Goal: Task Accomplishment & Management: Manage account settings

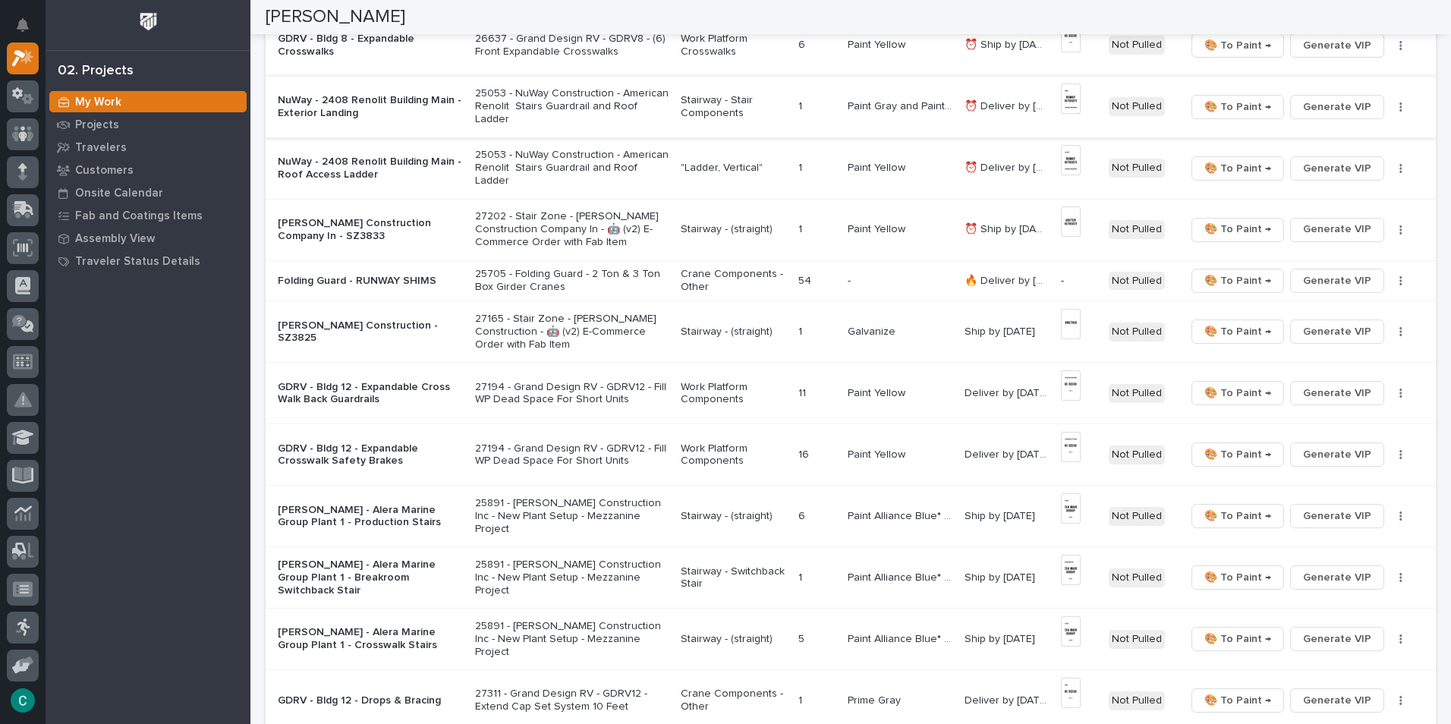
scroll to position [759, 0]
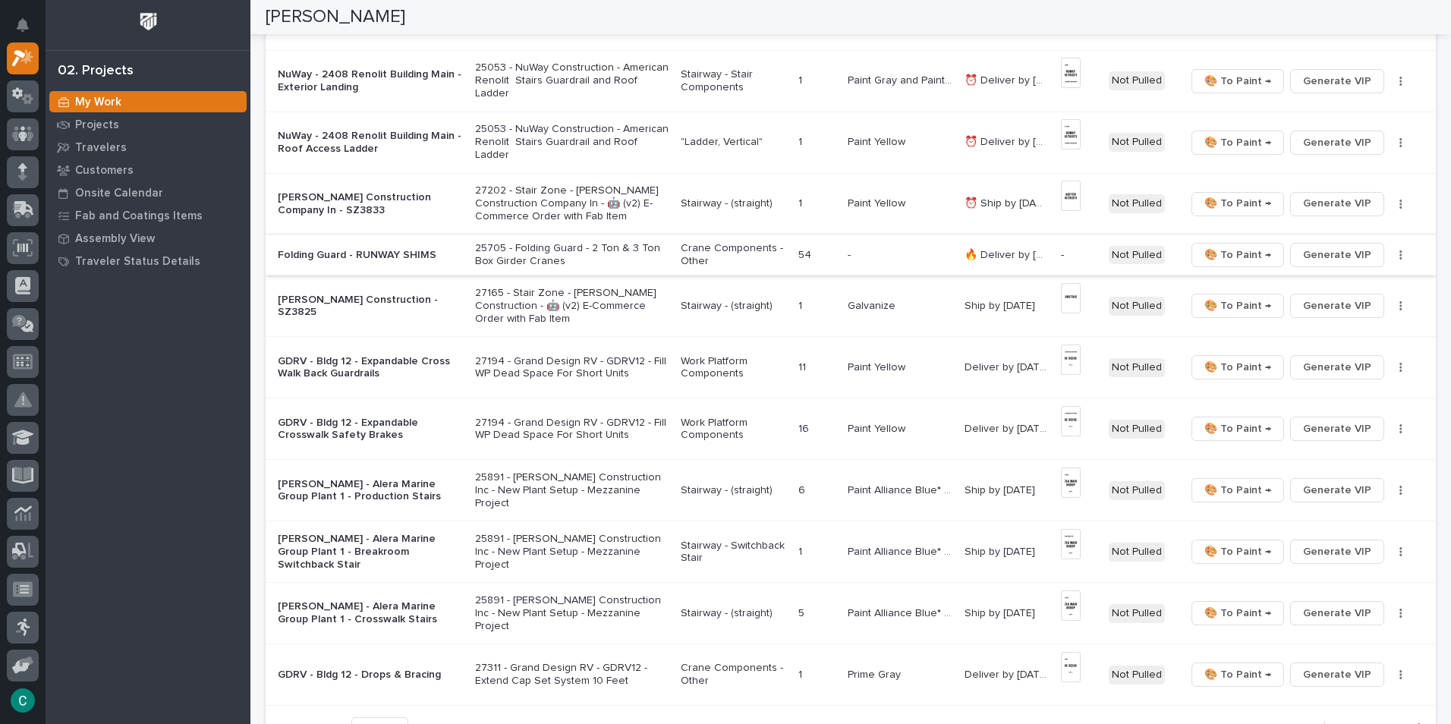
click at [1329, 253] on span "Generate VIP" at bounding box center [1337, 255] width 68 height 18
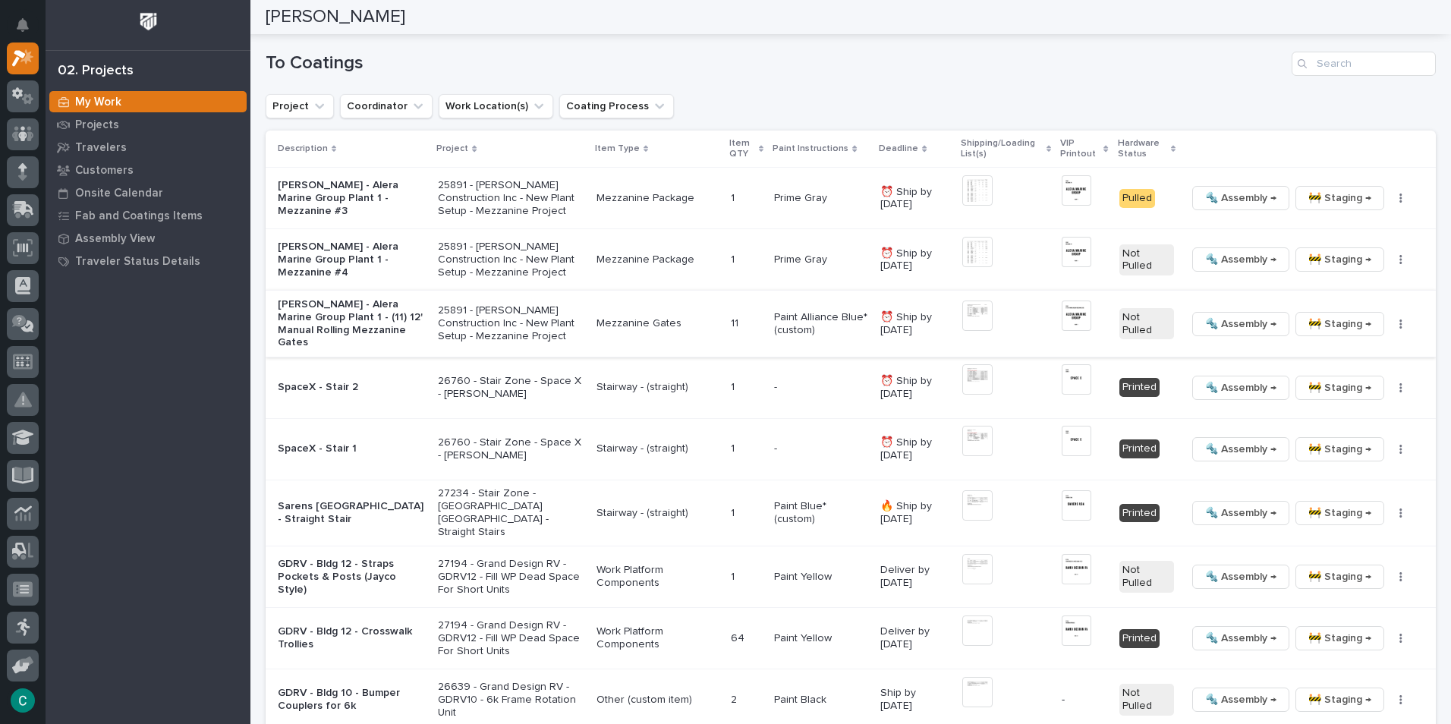
scroll to position [1527, 0]
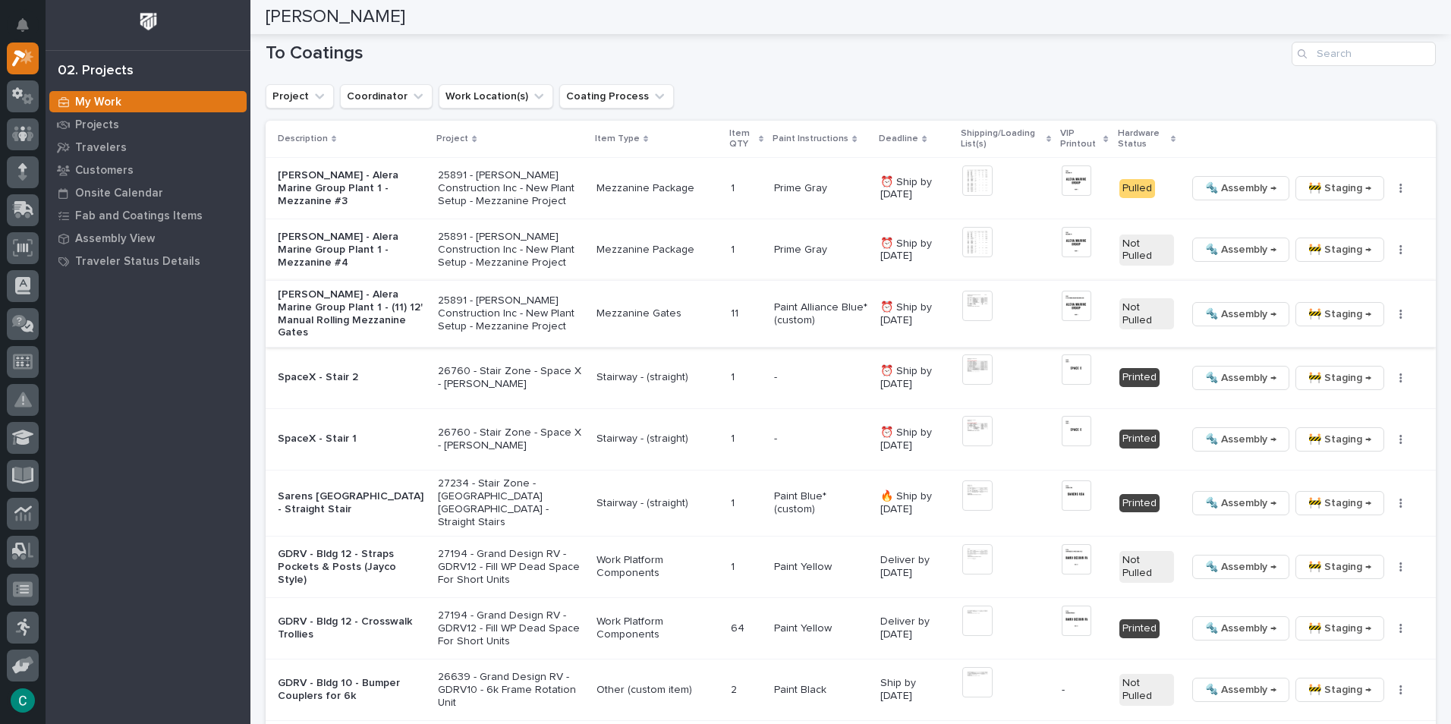
click at [962, 304] on img at bounding box center [977, 306] width 30 height 30
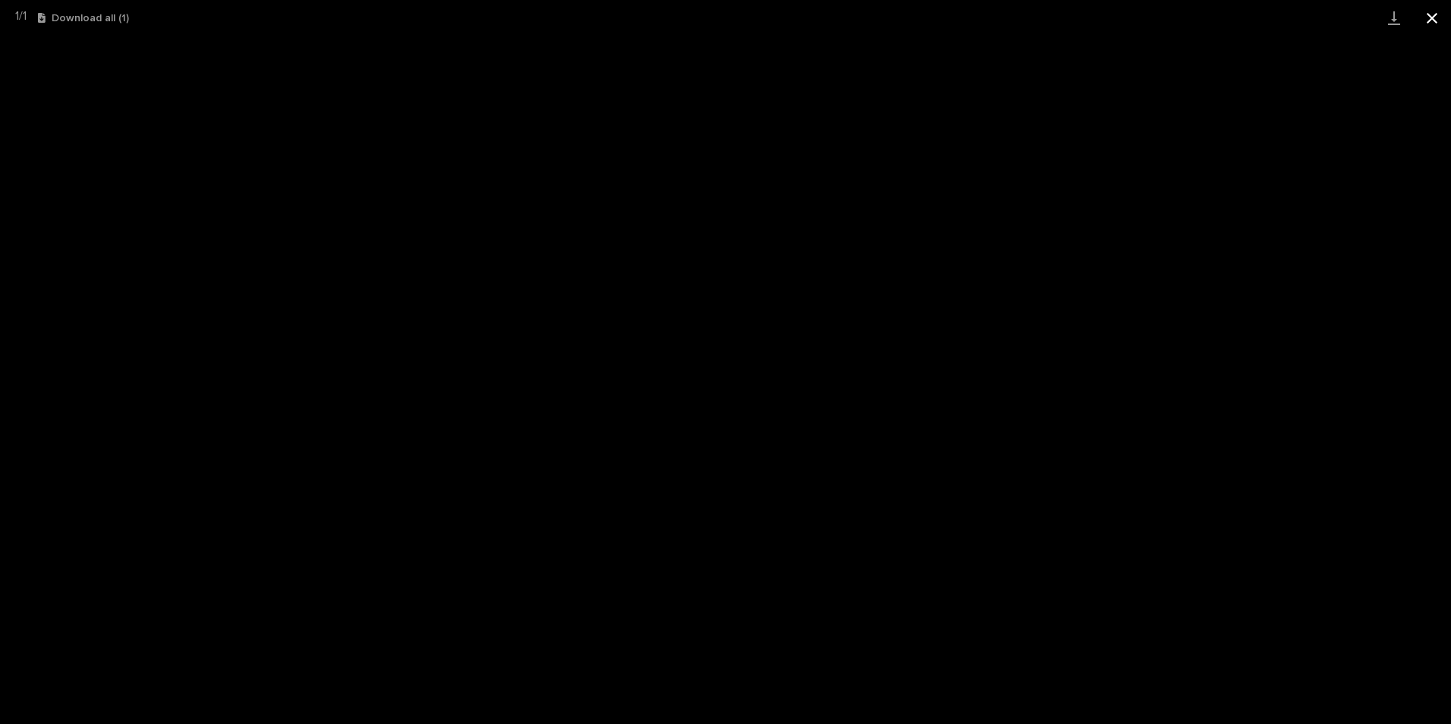
click at [1430, 14] on button "Close gallery" at bounding box center [1432, 18] width 38 height 36
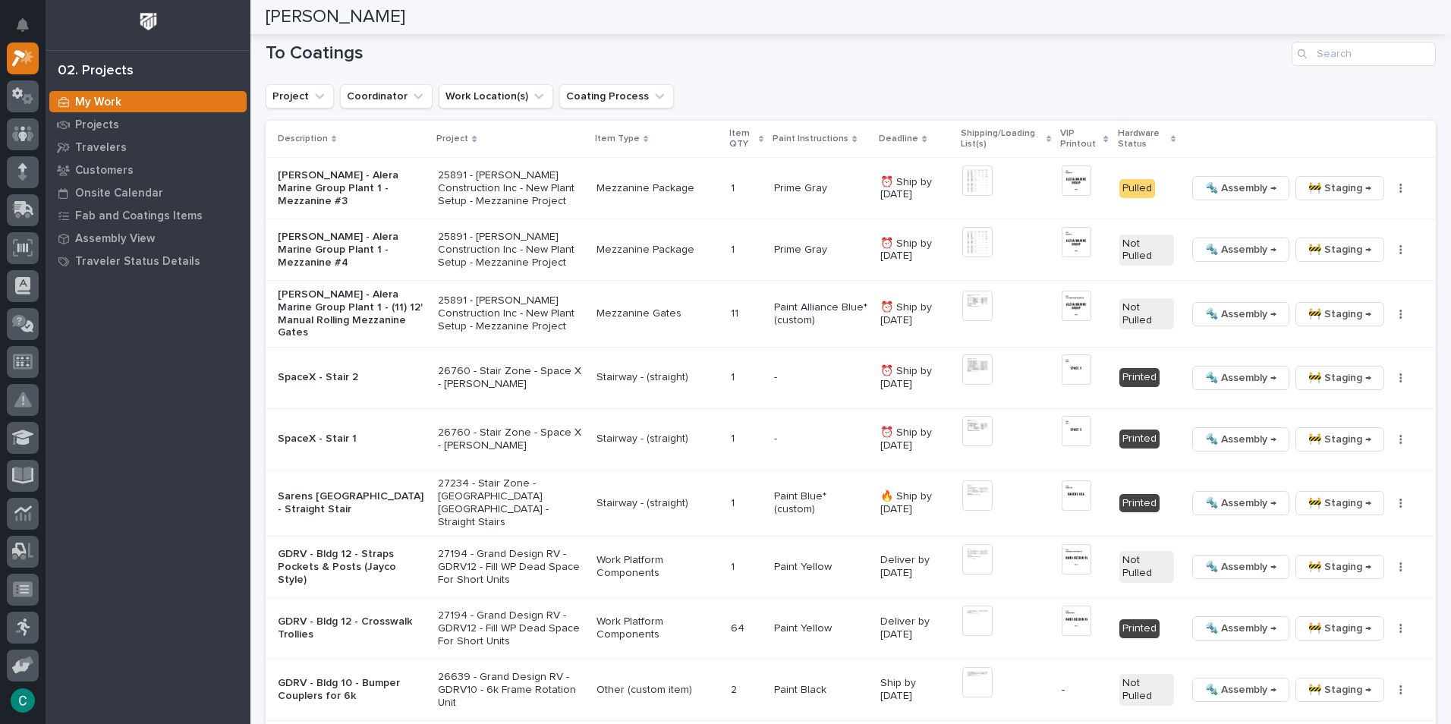
click at [776, 316] on p "Paint Alliance Blue* (custom)" at bounding box center [821, 314] width 94 height 26
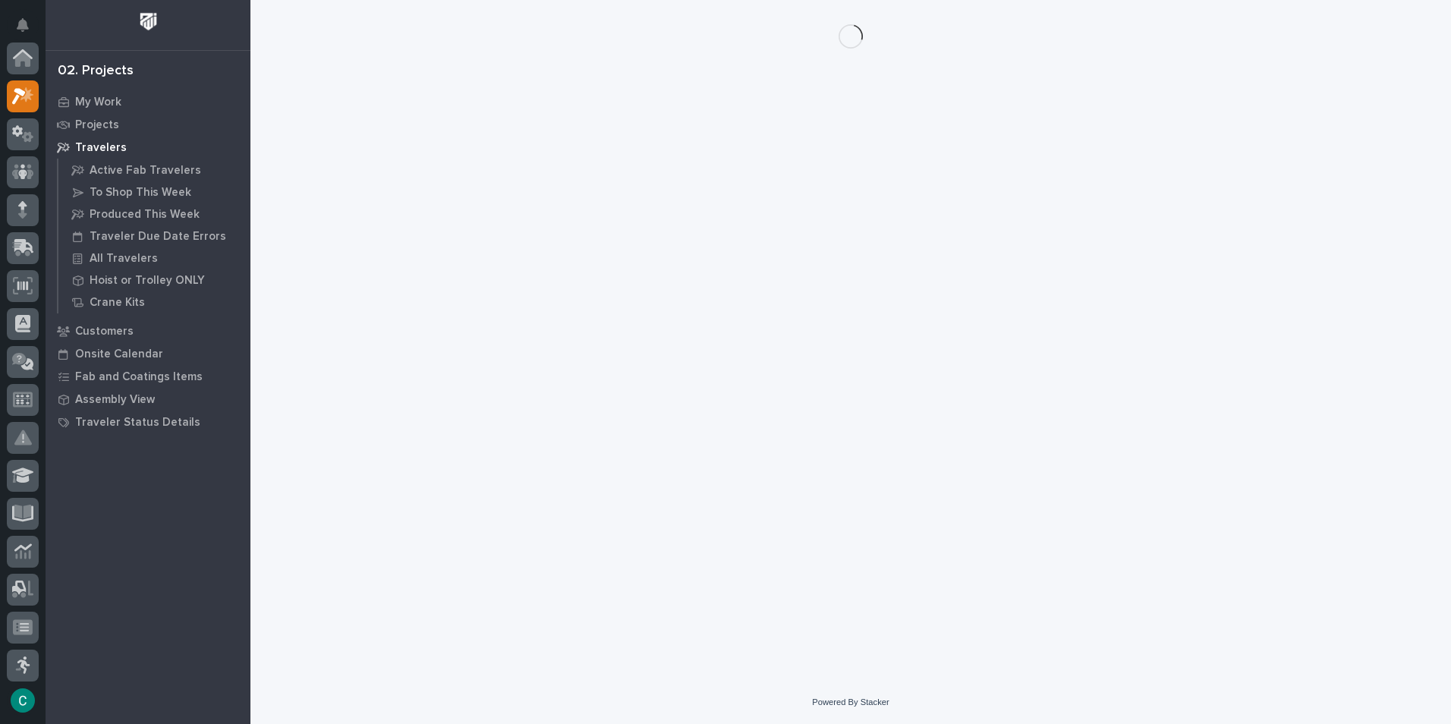
scroll to position [38, 0]
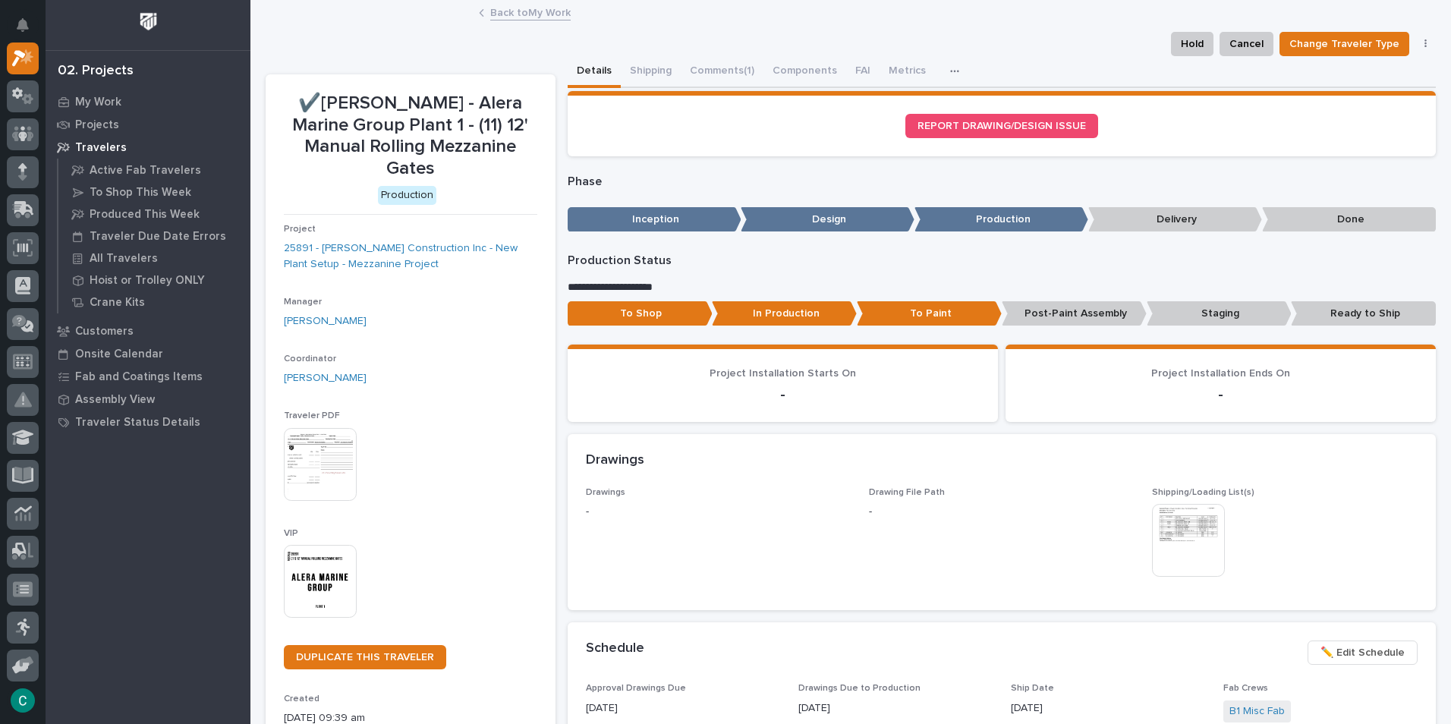
click at [805, 318] on p "In Production" at bounding box center [784, 313] width 145 height 25
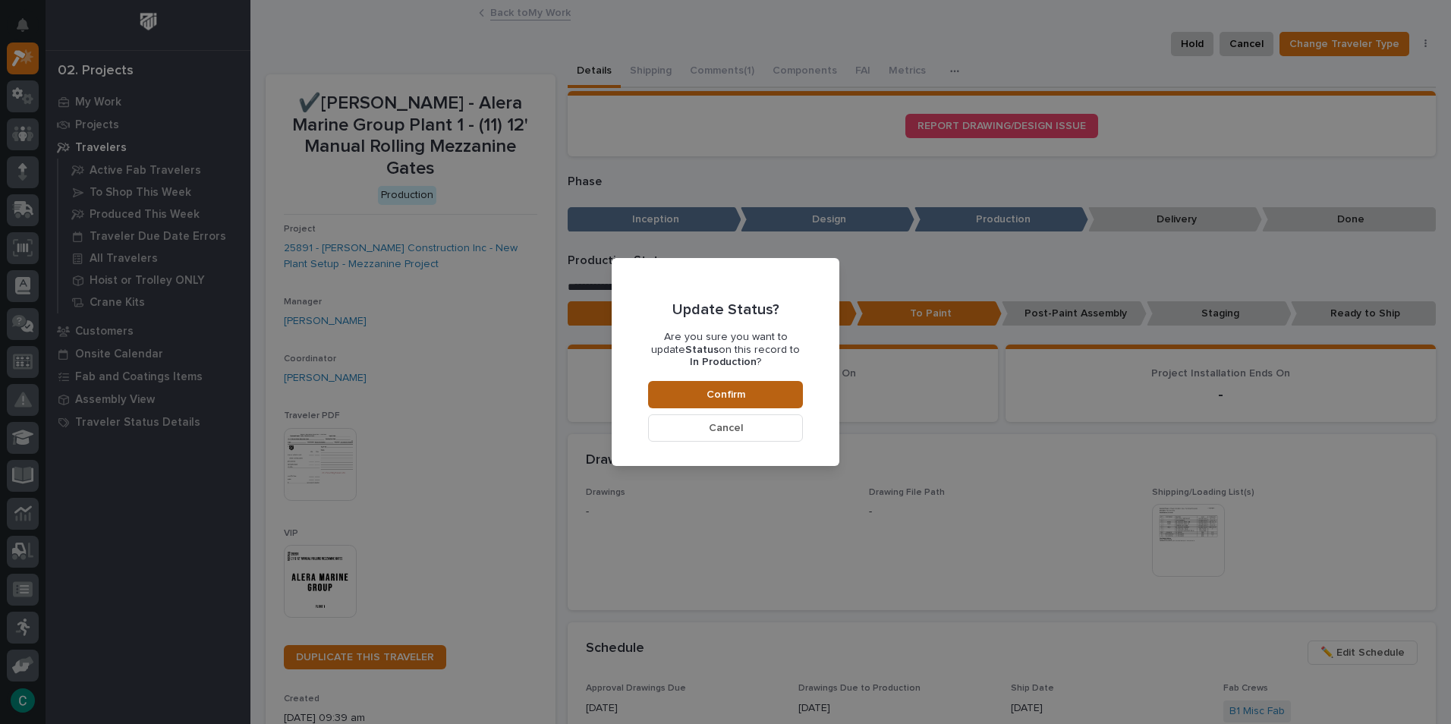
click at [748, 403] on button "Confirm" at bounding box center [725, 394] width 155 height 27
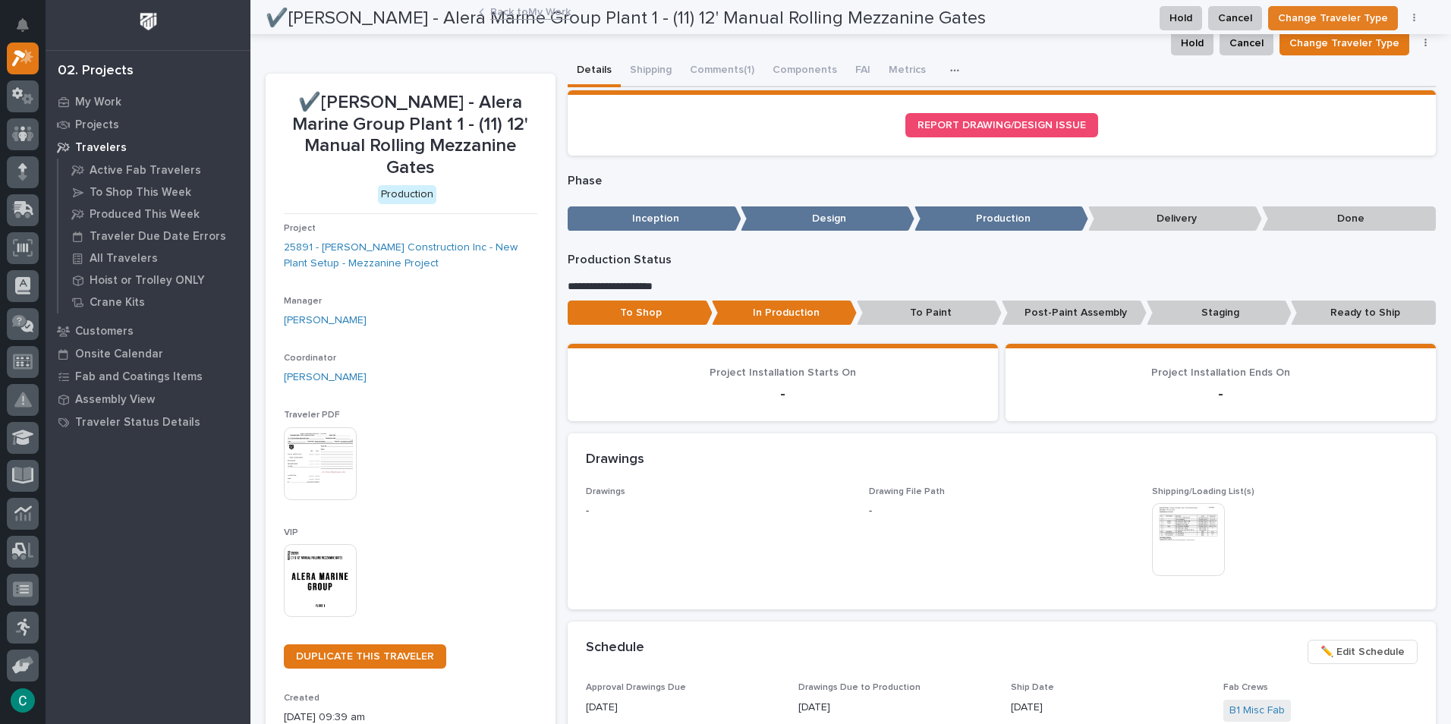
scroll to position [0, 0]
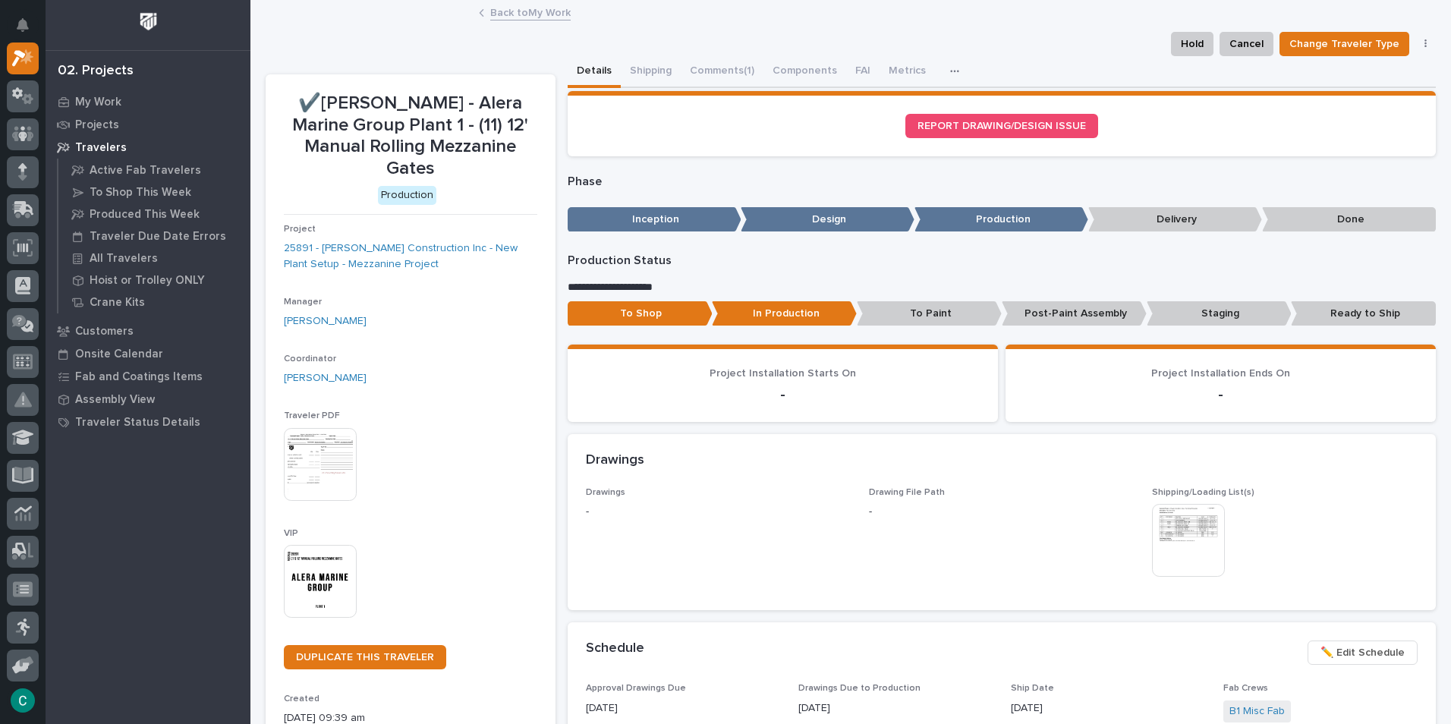
click at [518, 11] on link "Back to My Work" at bounding box center [530, 11] width 80 height 17
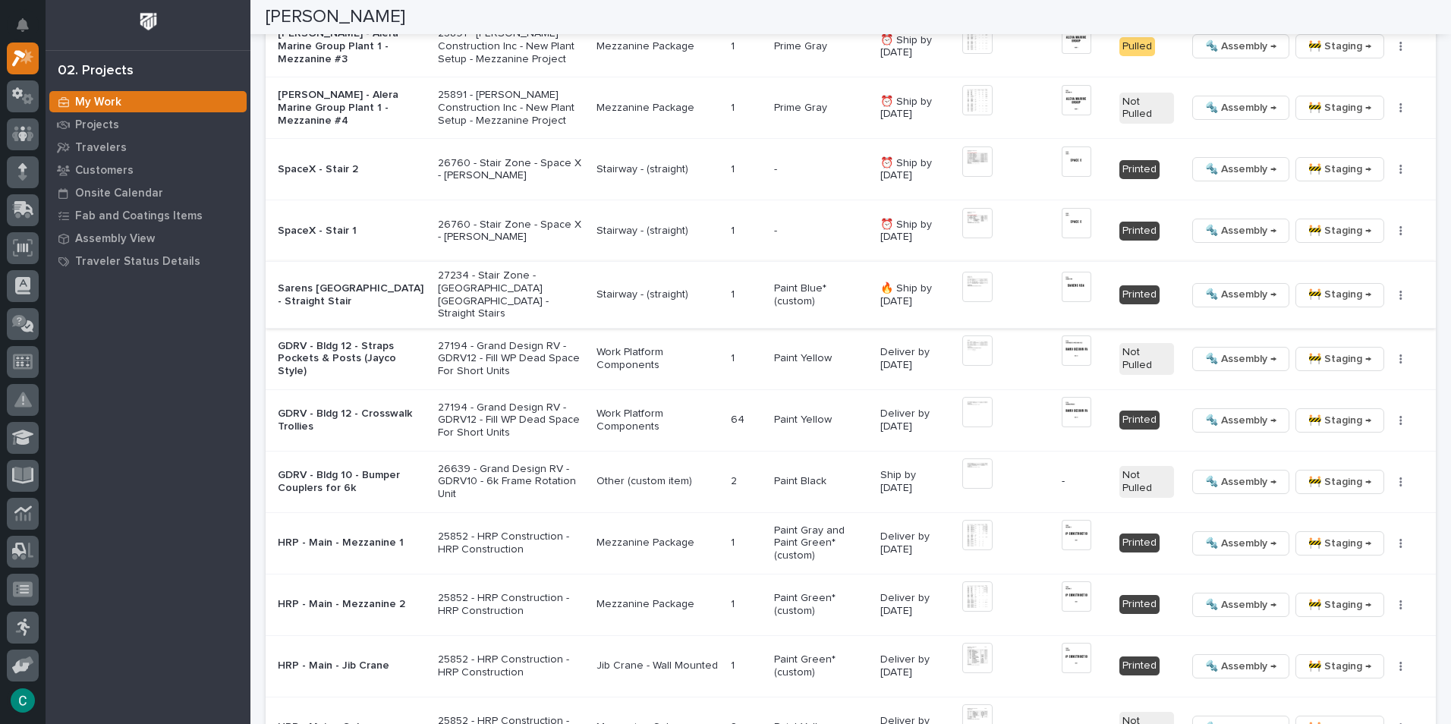
scroll to position [1745, 0]
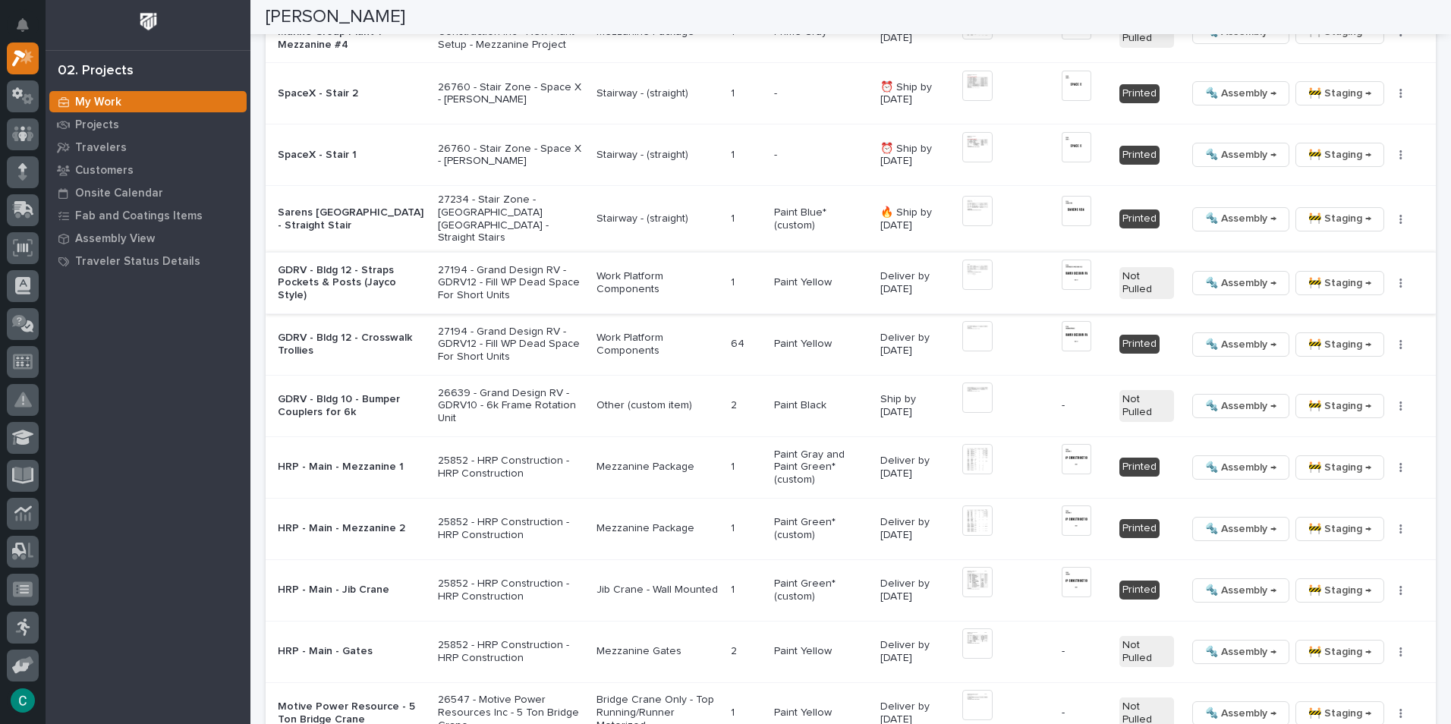
click at [1316, 278] on span "🚧 Staging →" at bounding box center [1339, 283] width 63 height 18
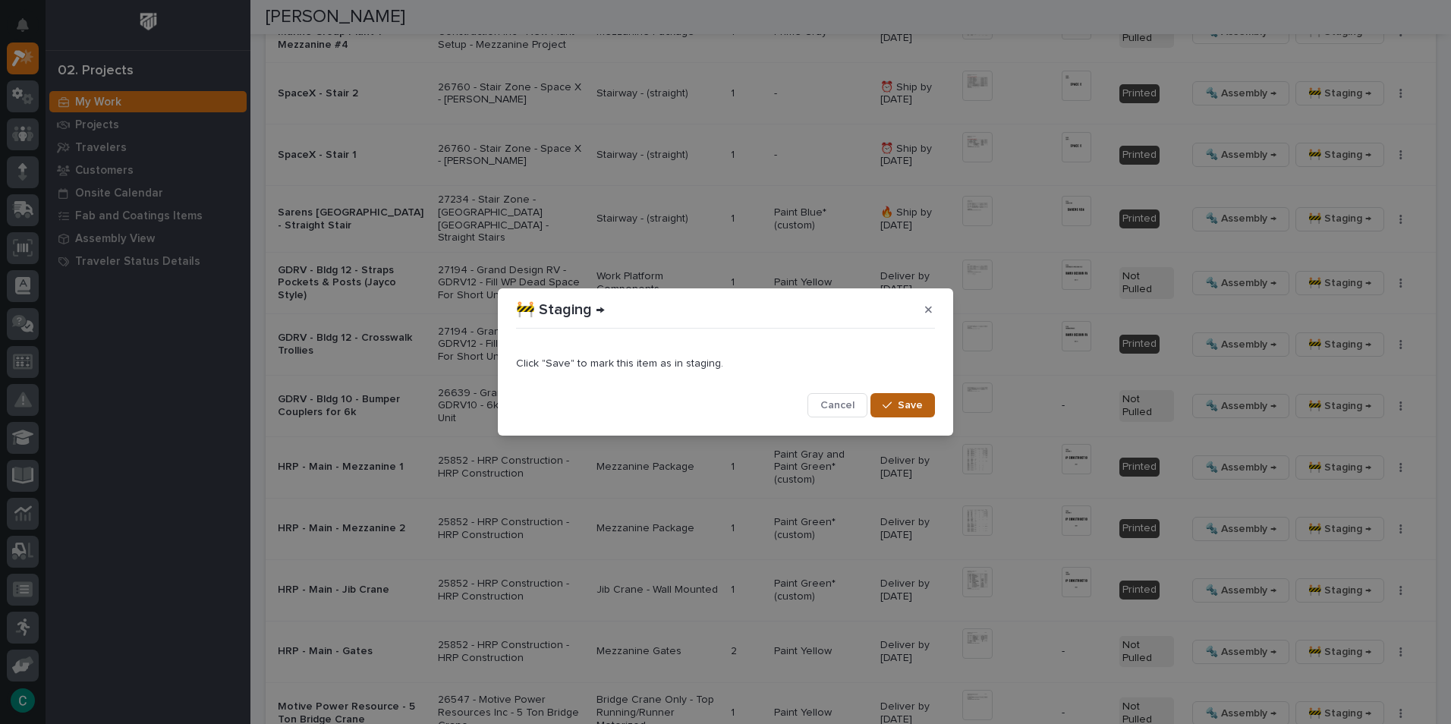
click at [925, 407] on button "Save" at bounding box center [902, 405] width 64 height 24
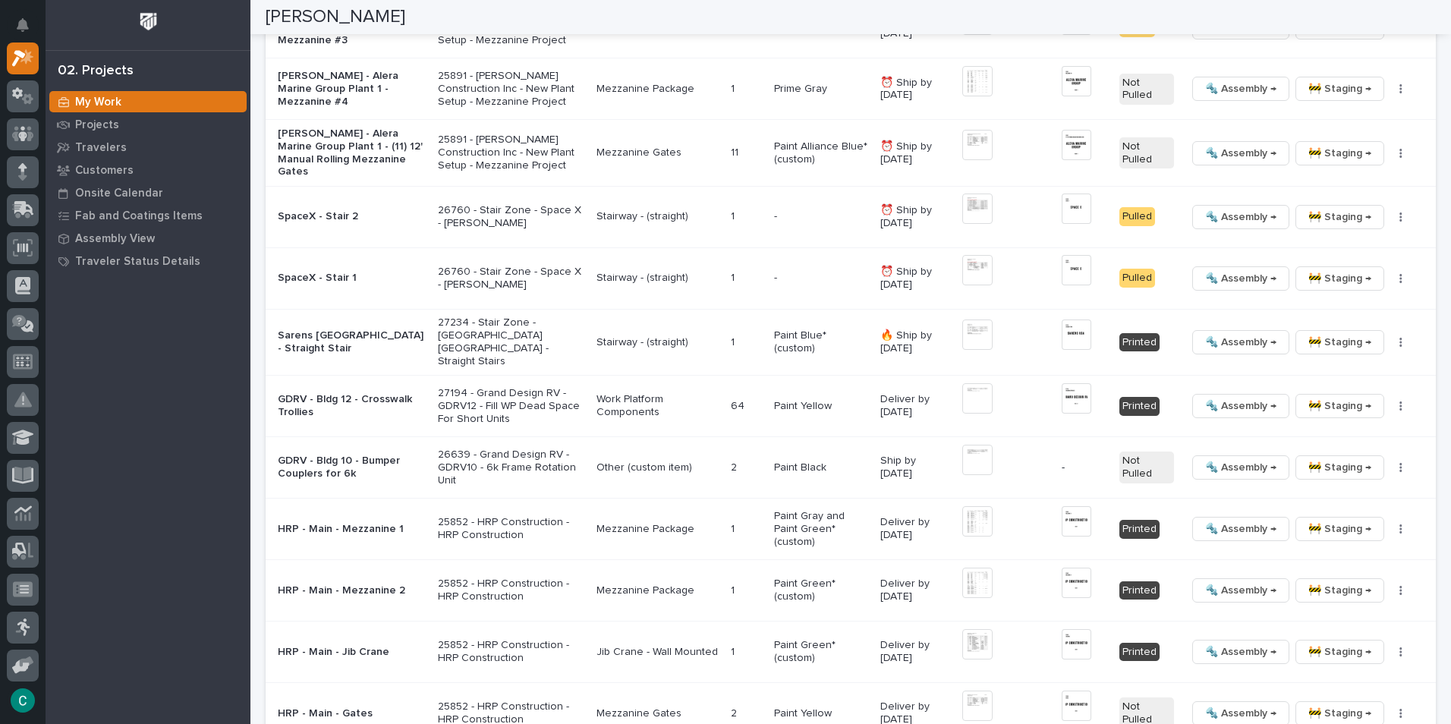
scroll to position [1721, 0]
